Goal: Information Seeking & Learning: Learn about a topic

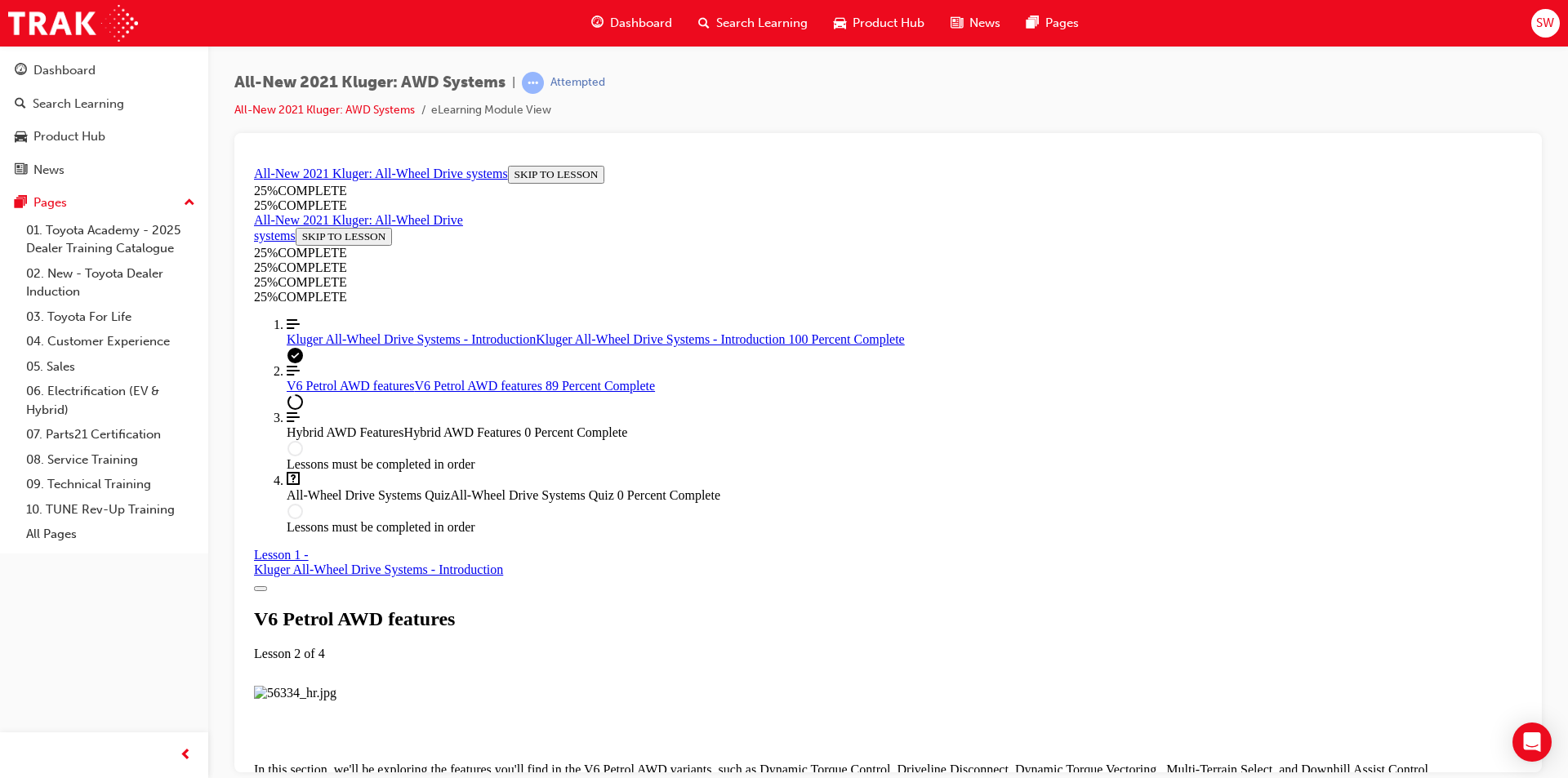
scroll to position [7598, 0]
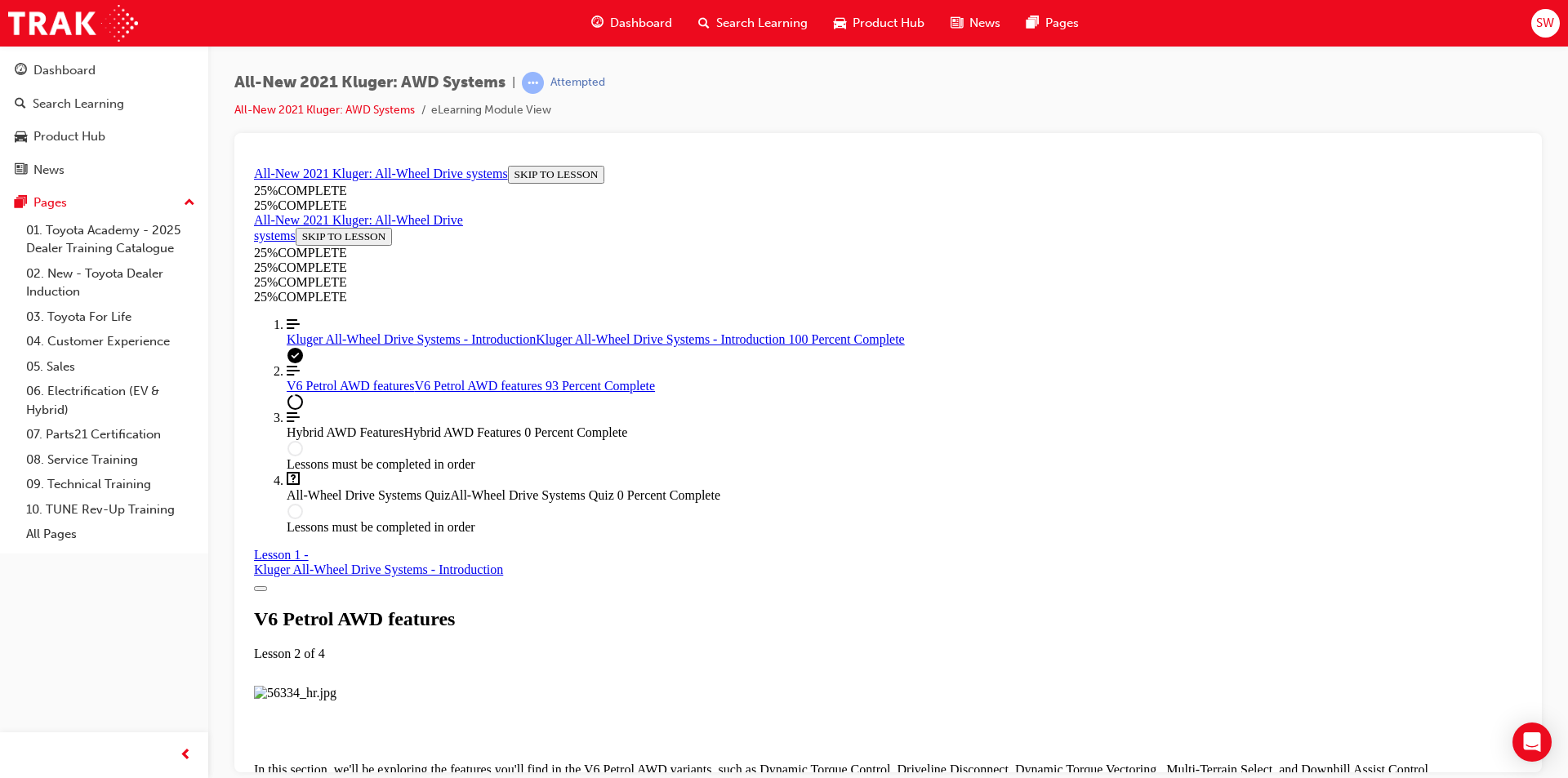
drag, startPoint x: 949, startPoint y: 664, endPoint x: 948, endPoint y: 655, distance: 9.1
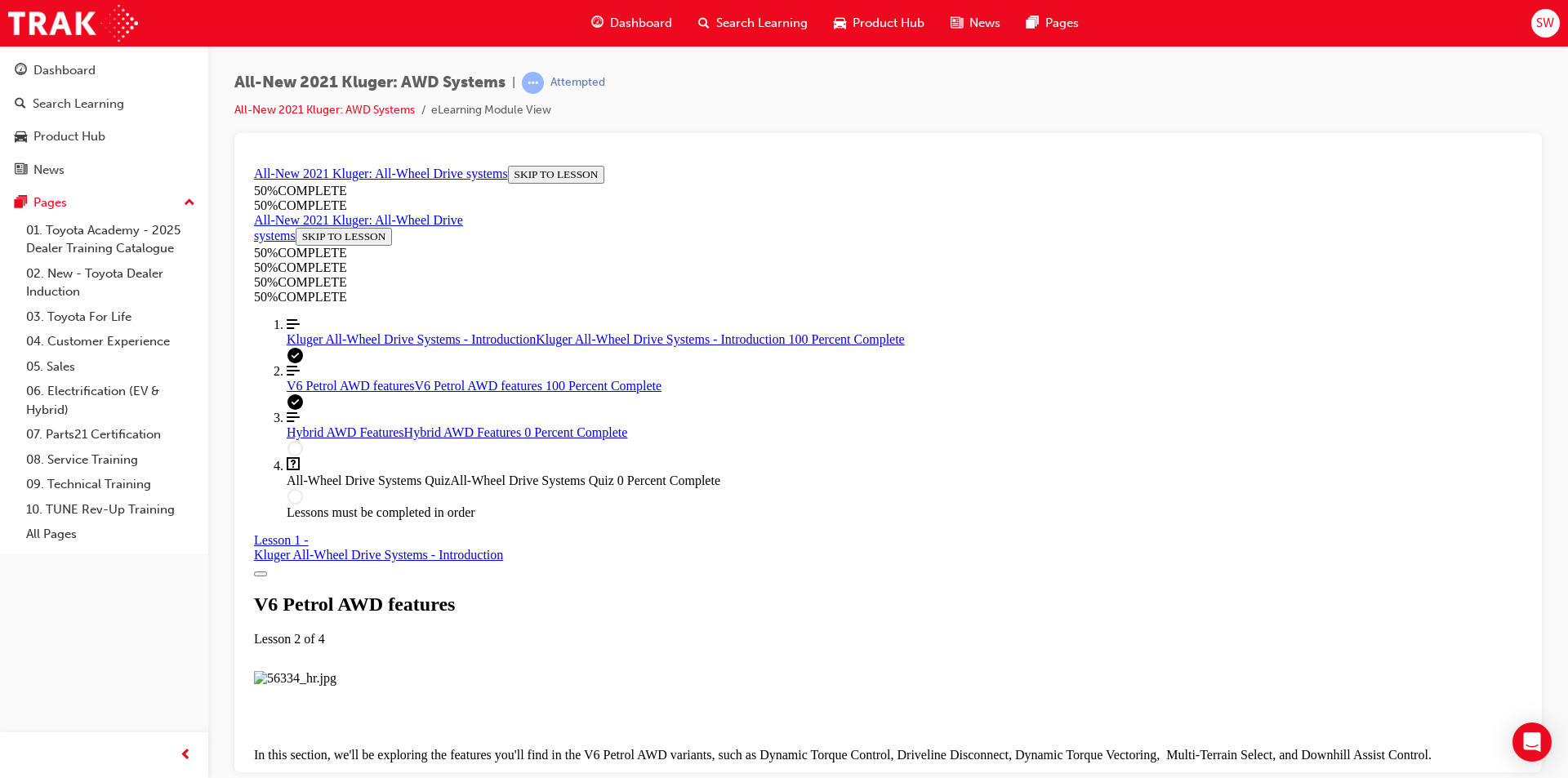
scroll to position [8035, 0]
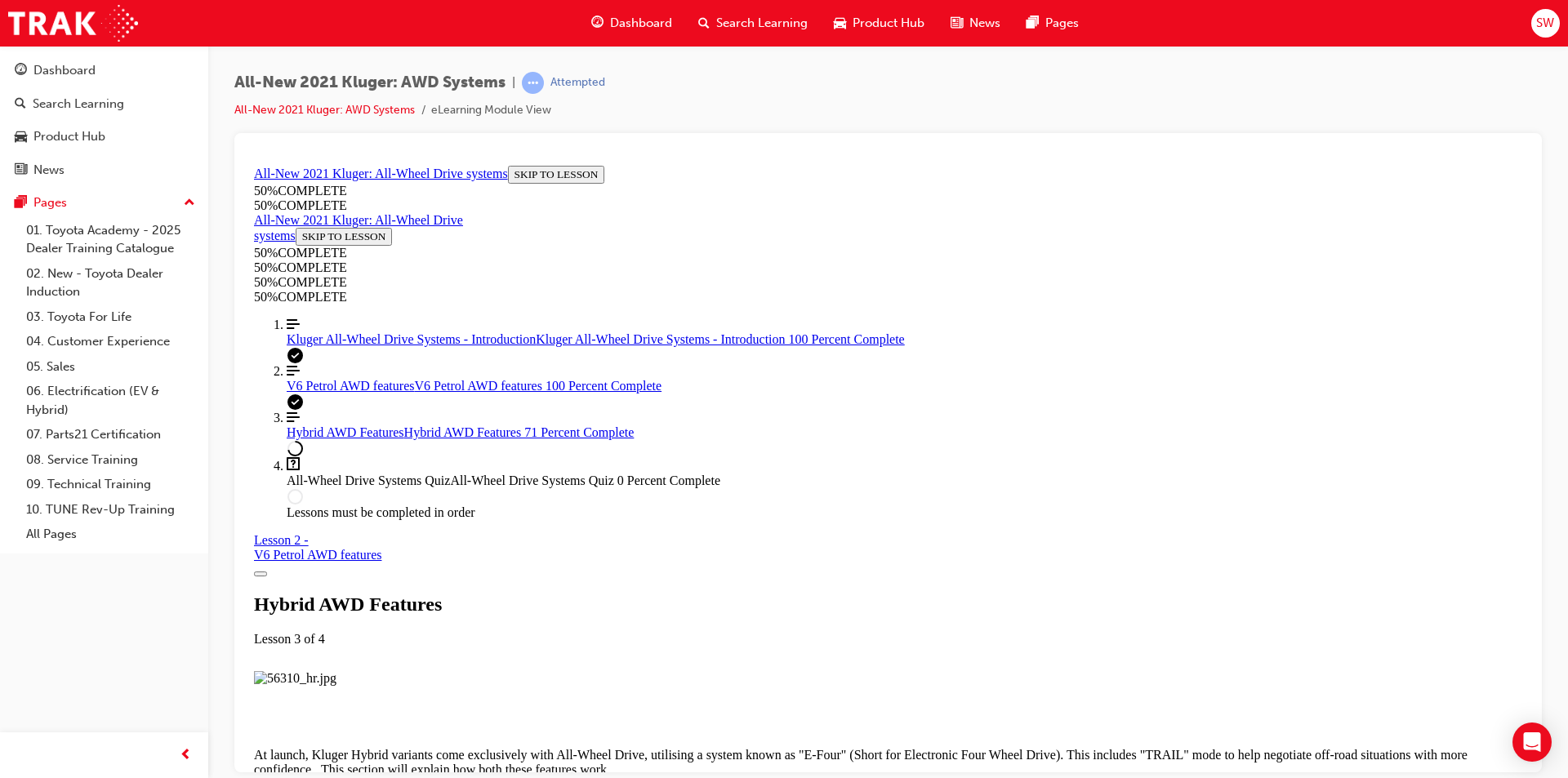
drag, startPoint x: 996, startPoint y: 666, endPoint x: 995, endPoint y: 645, distance: 21.0
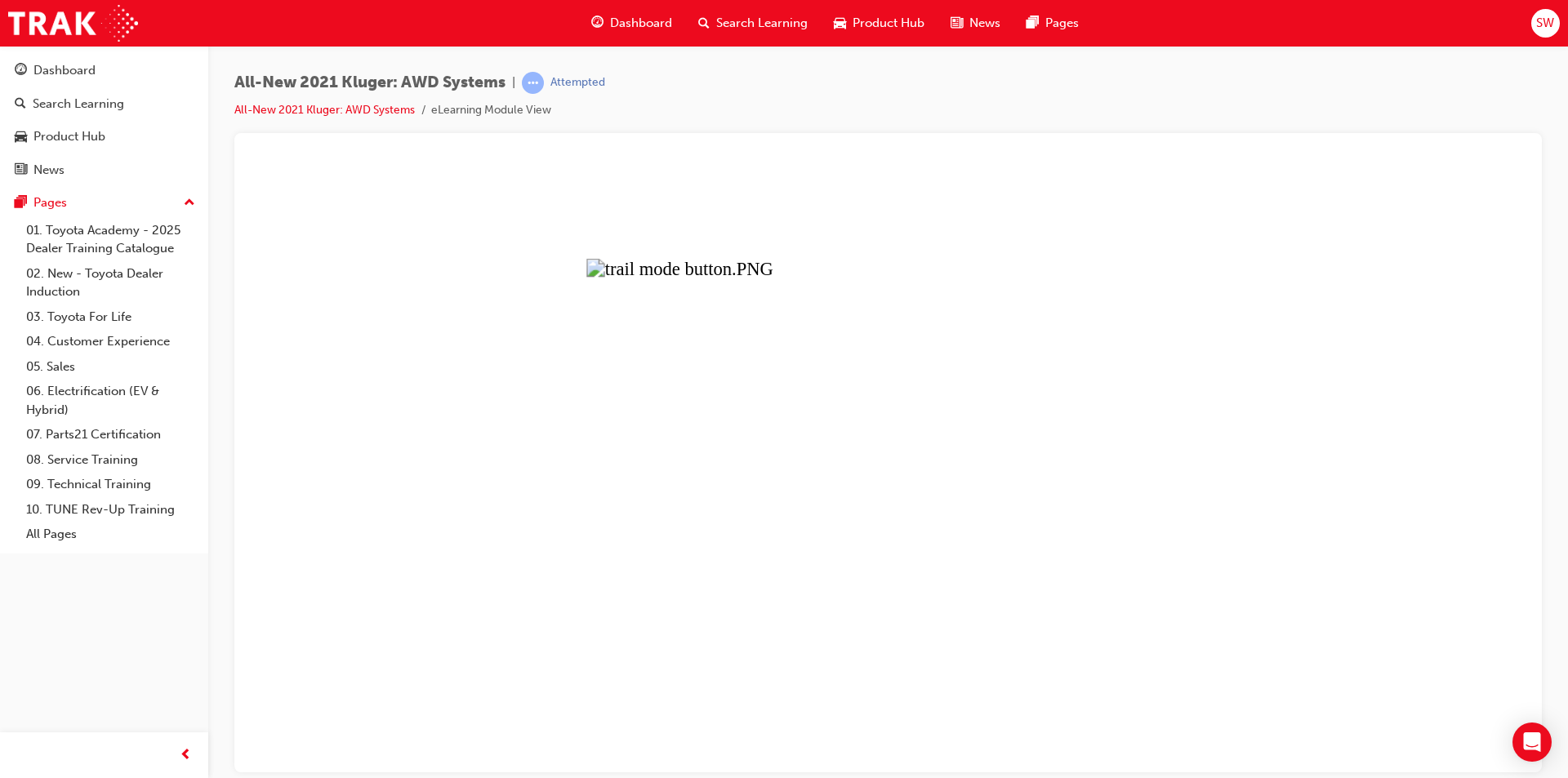
click at [974, 549] on button "Unzoom image" at bounding box center [888, 464] width 1281 height 613
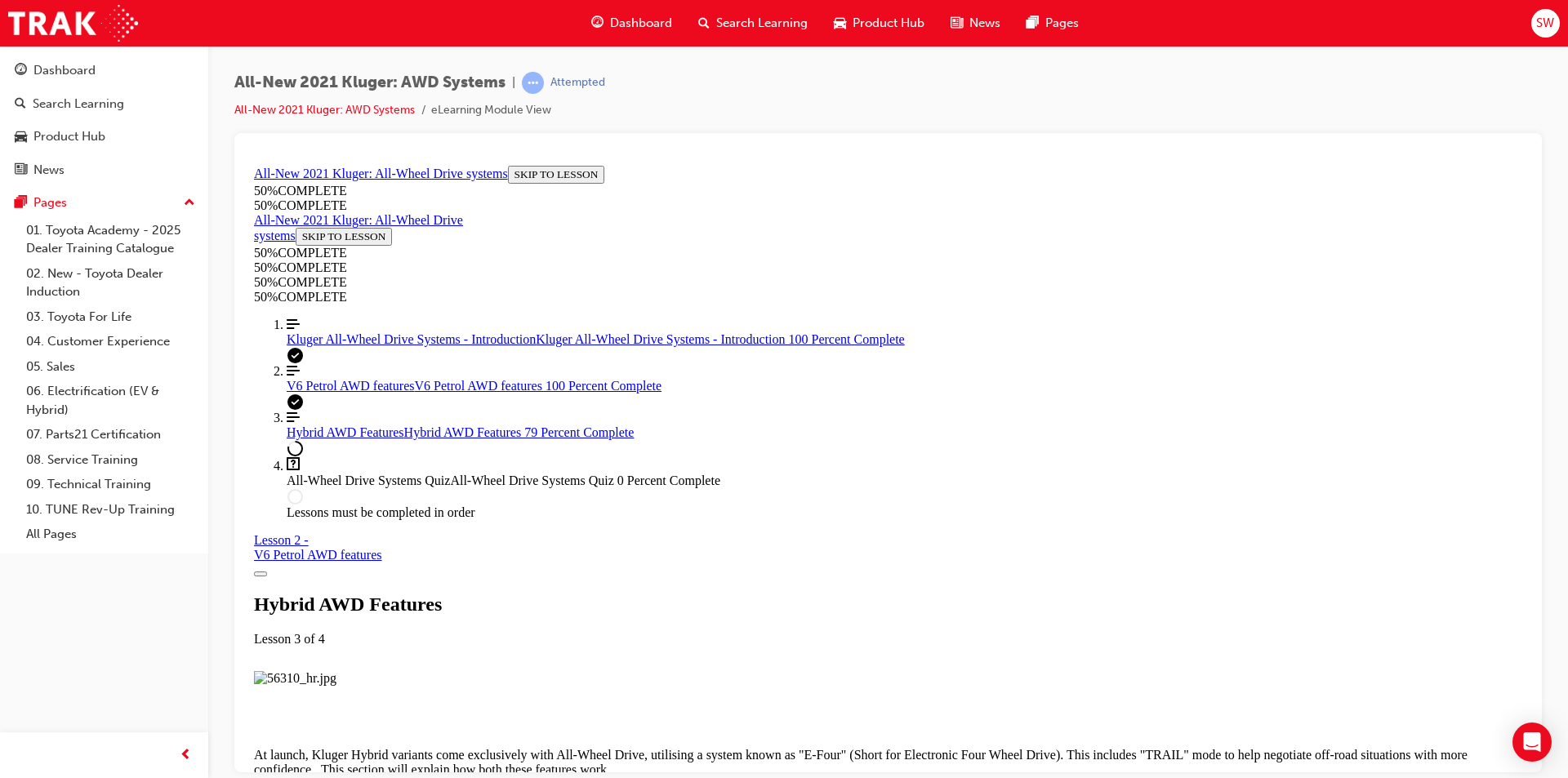
scroll to position [3880, 0]
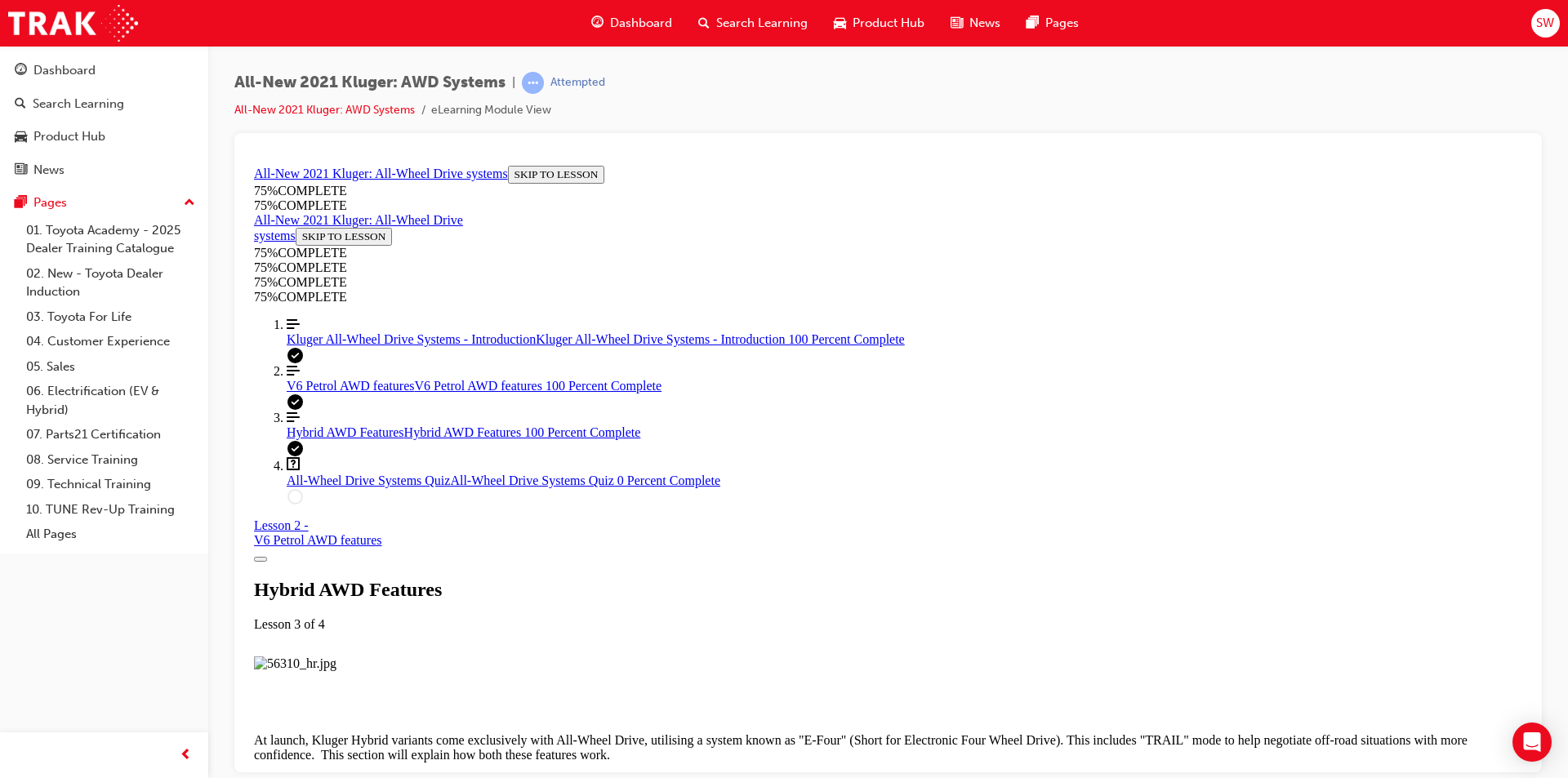
scroll to position [4317, 0]
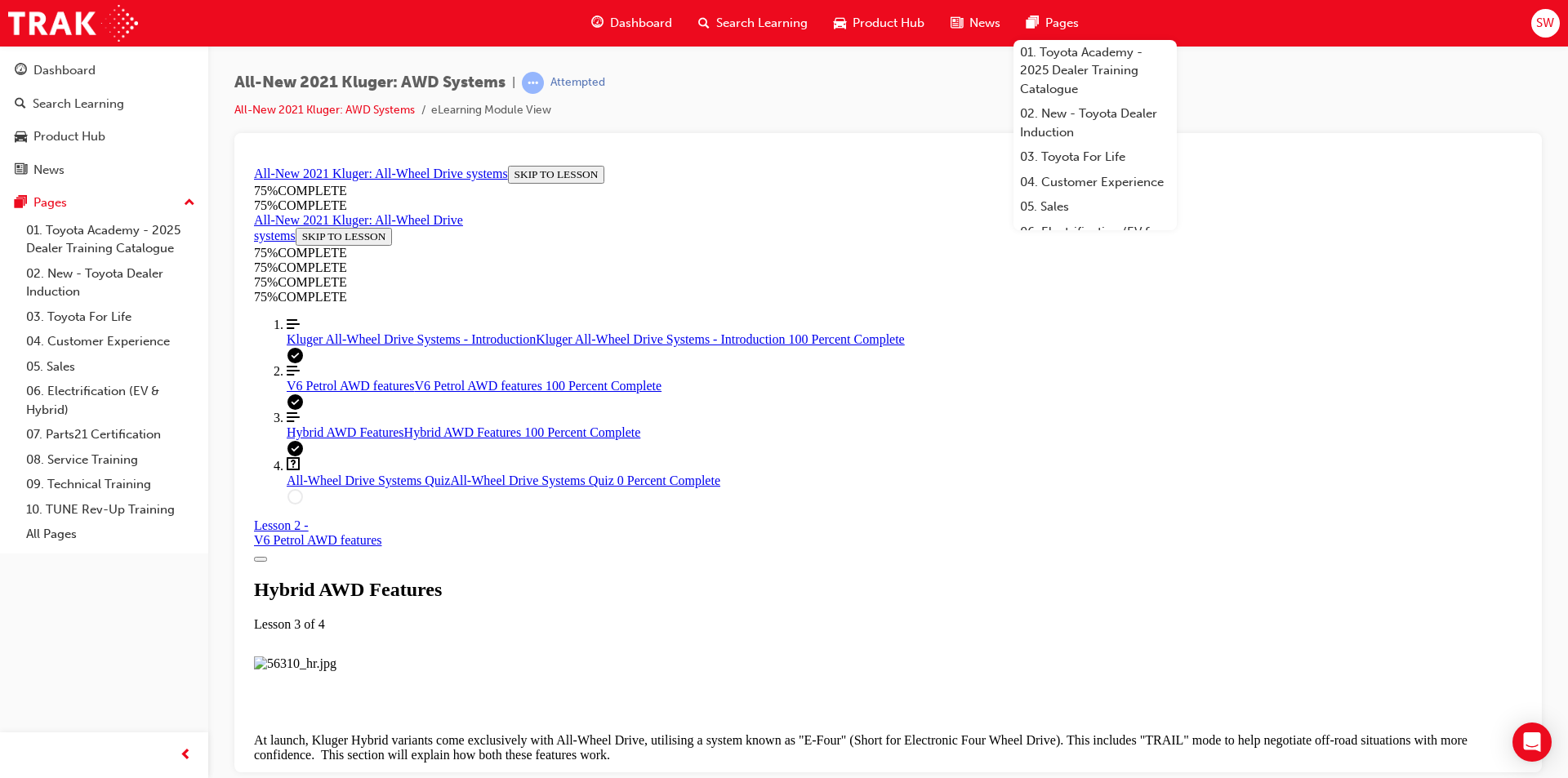
scroll to position [4386, 0]
drag, startPoint x: 972, startPoint y: 645, endPoint x: 984, endPoint y: 645, distance: 12.0
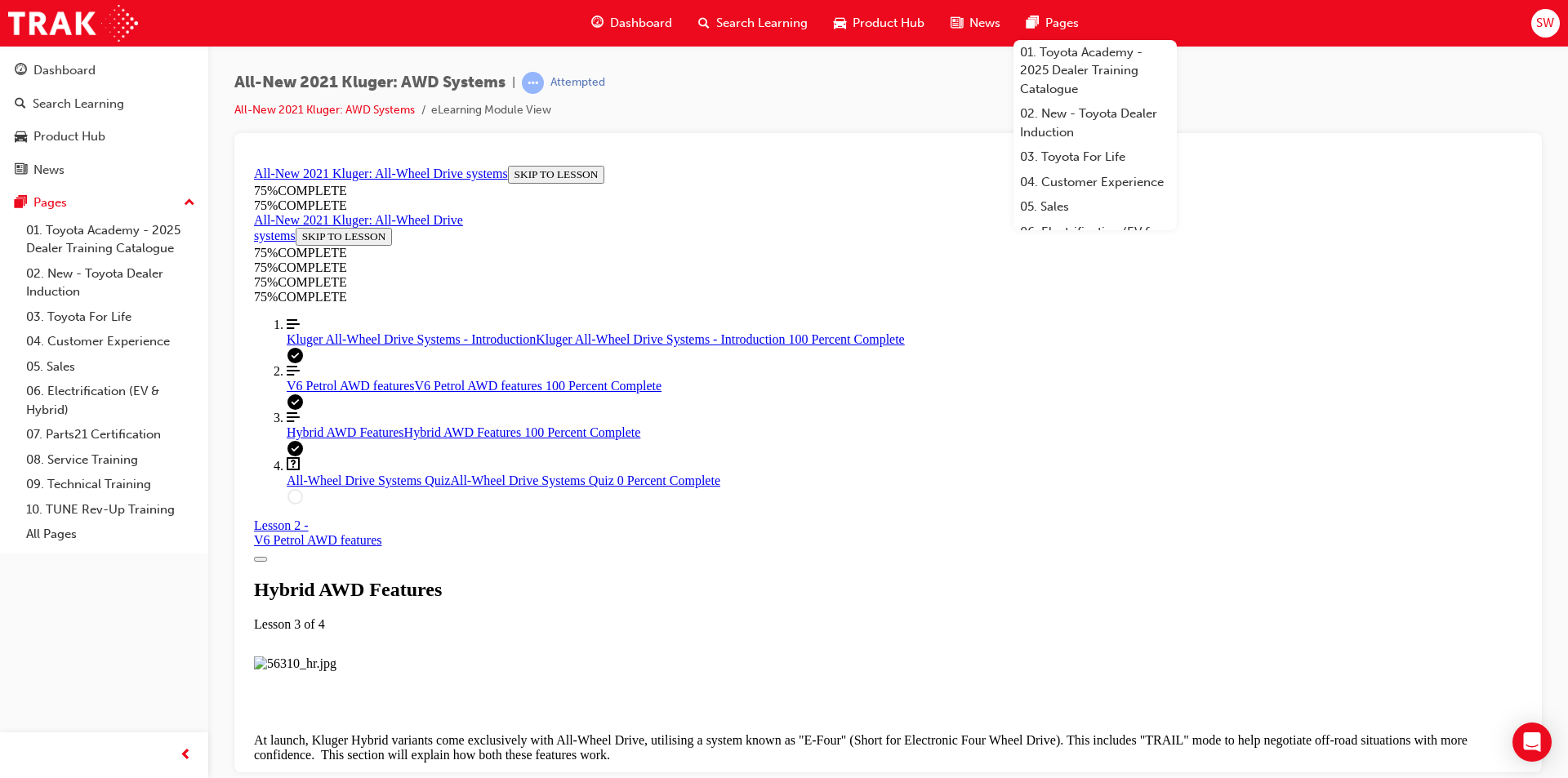
drag, startPoint x: 853, startPoint y: 425, endPoint x: 835, endPoint y: 321, distance: 105.5
